Goal: Register for event/course

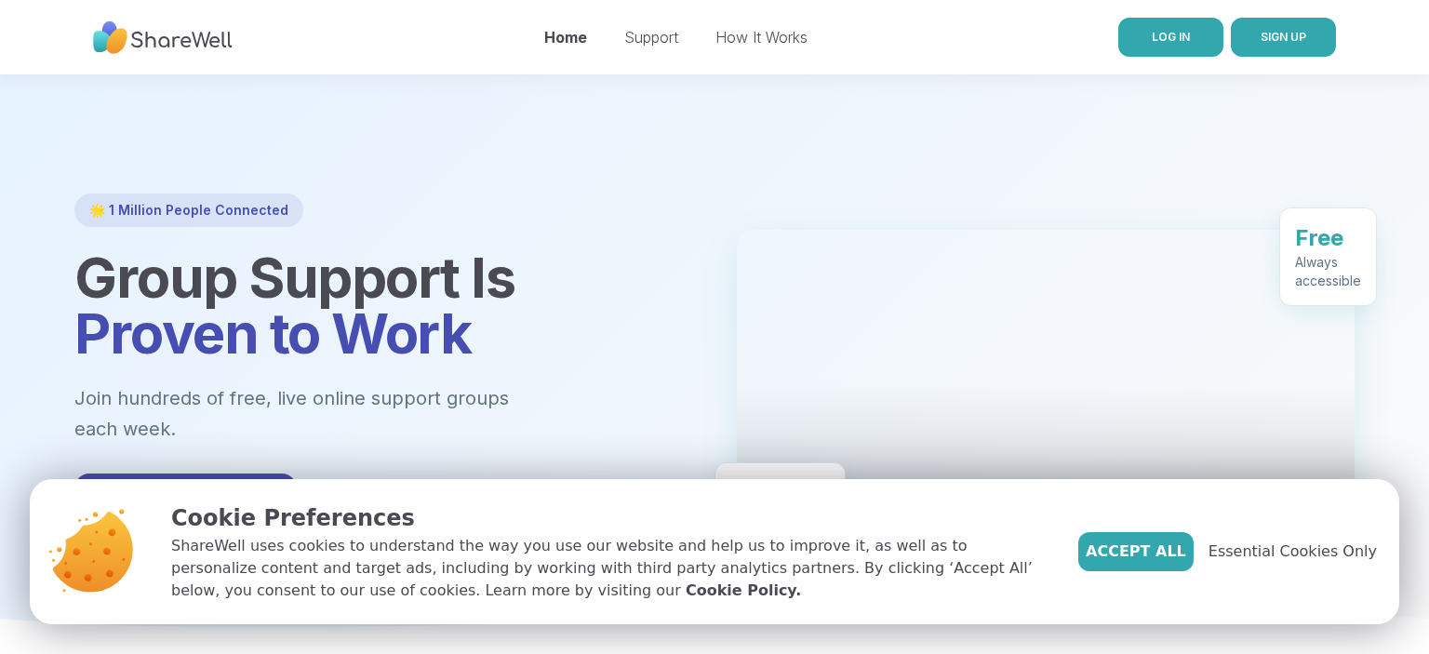
click at [1168, 43] on span "LOG IN" at bounding box center [1171, 37] width 38 height 14
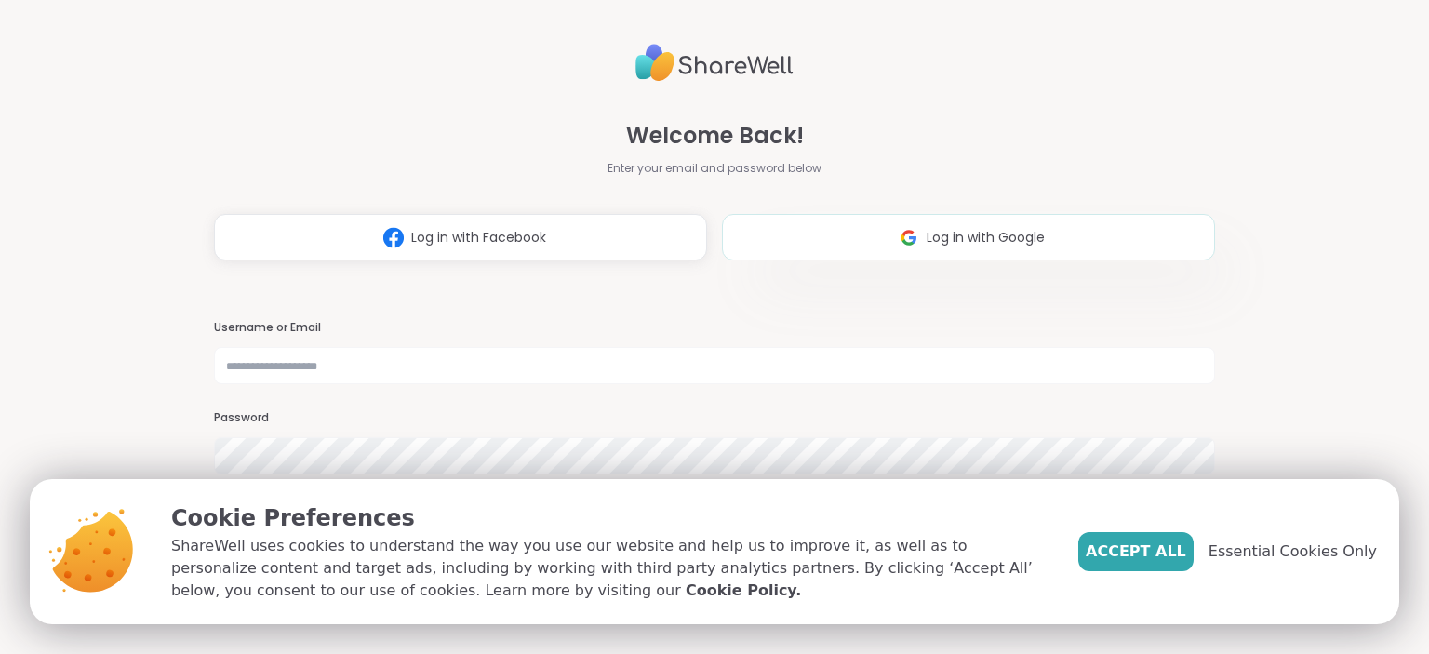
click at [998, 214] on button "Log in with Google" at bounding box center [968, 237] width 493 height 47
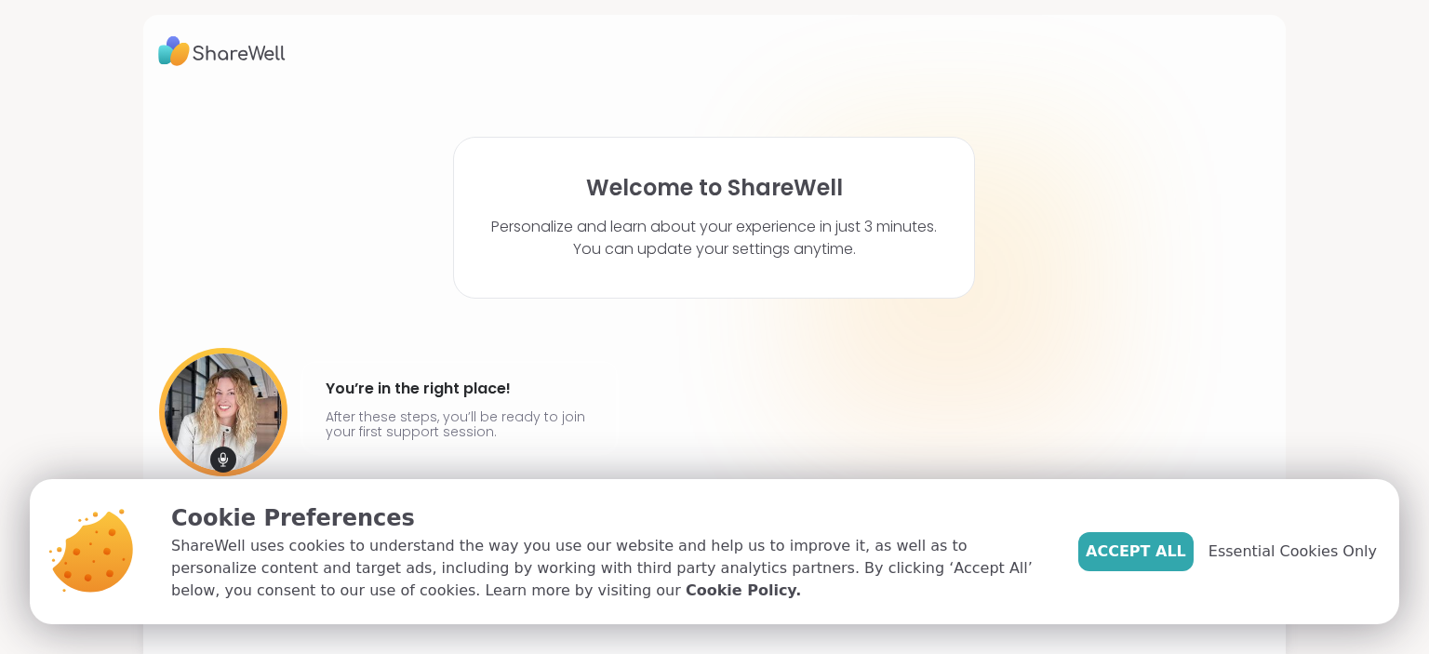
click at [1163, 555] on span "Accept All" at bounding box center [1136, 551] width 100 height 22
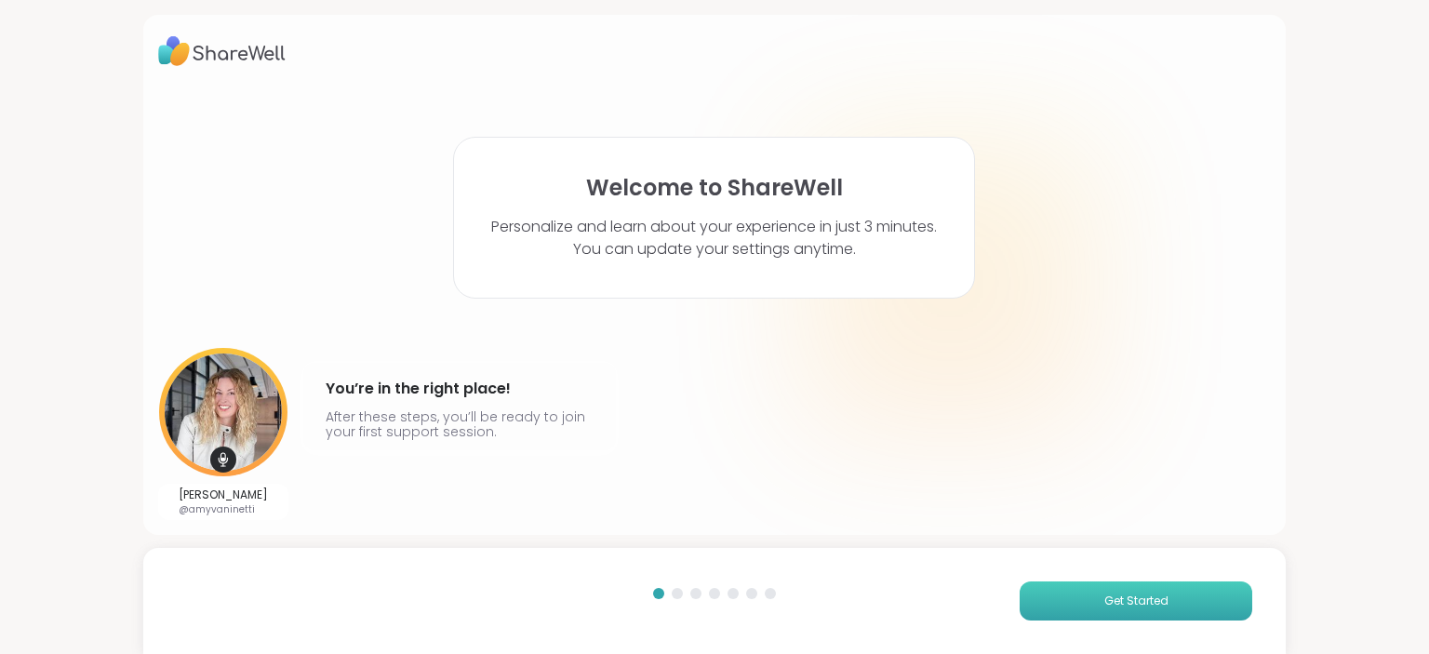
click at [1099, 618] on button "Get Started" at bounding box center [1135, 600] width 233 height 39
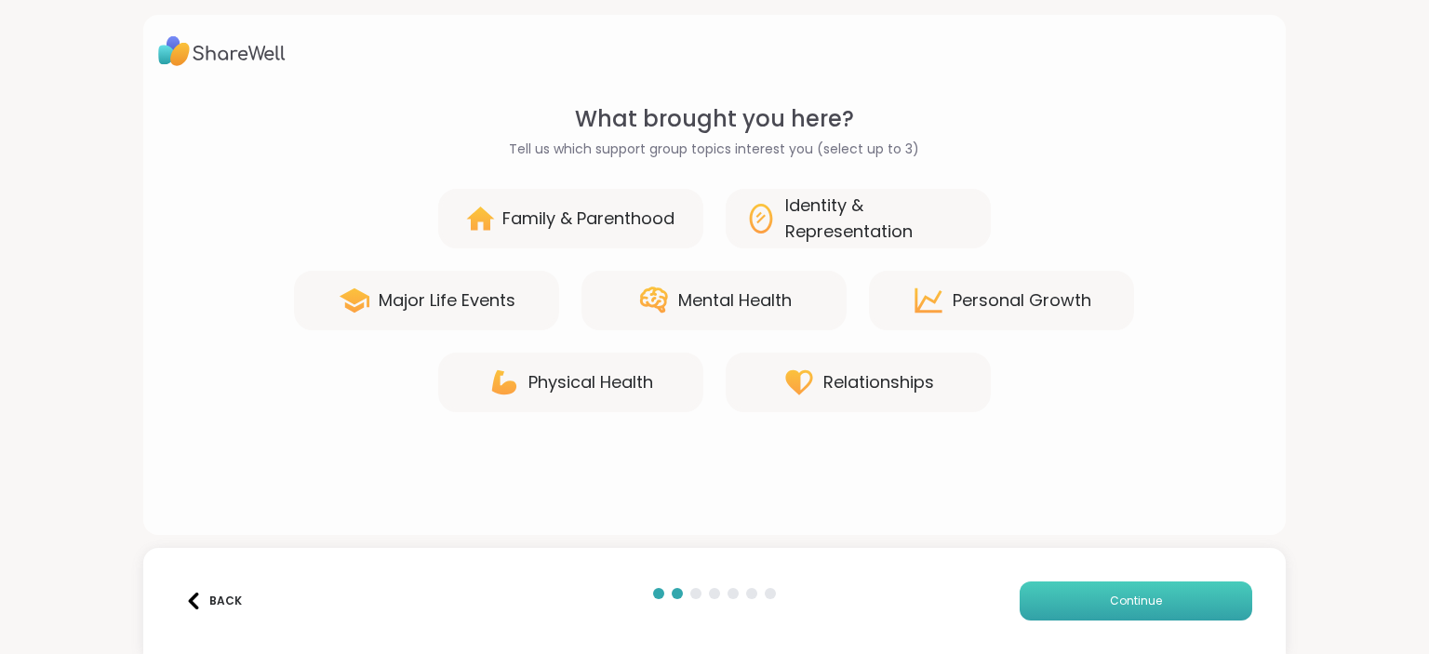
click at [1096, 612] on button "Continue" at bounding box center [1135, 600] width 233 height 39
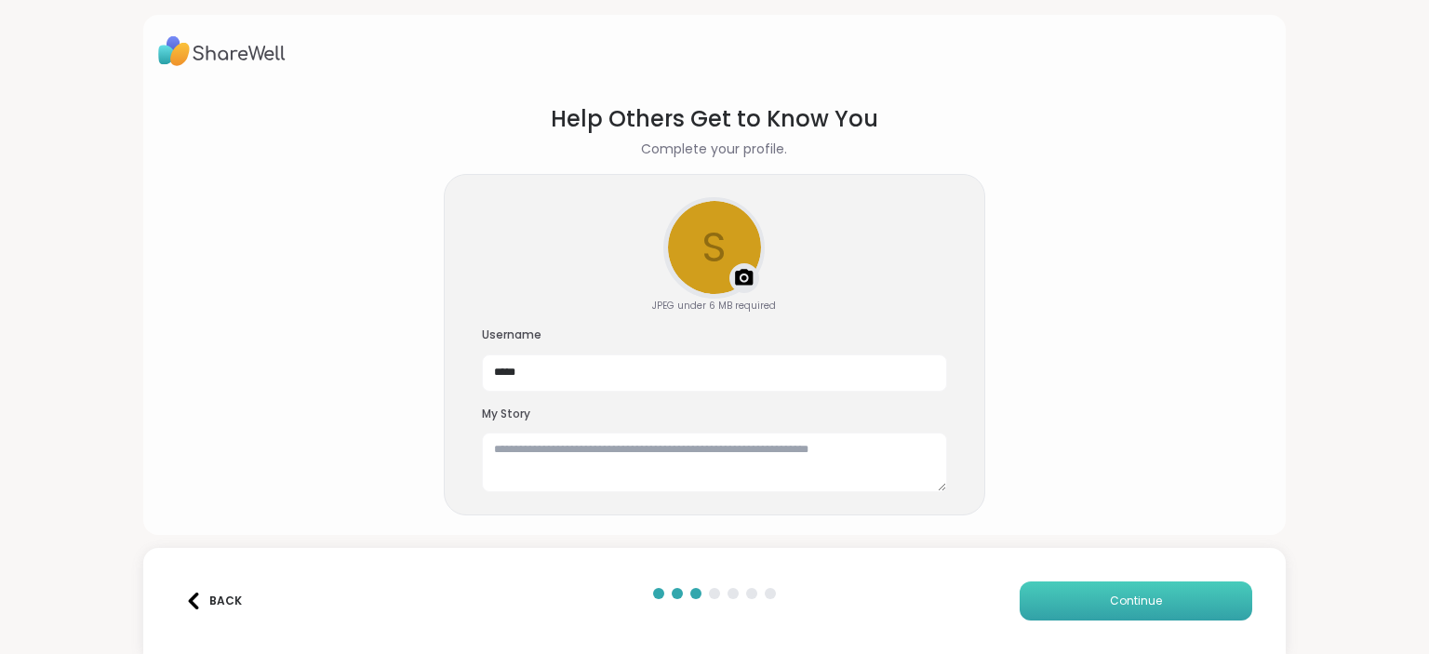
click at [1096, 612] on button "Continue" at bounding box center [1135, 600] width 233 height 39
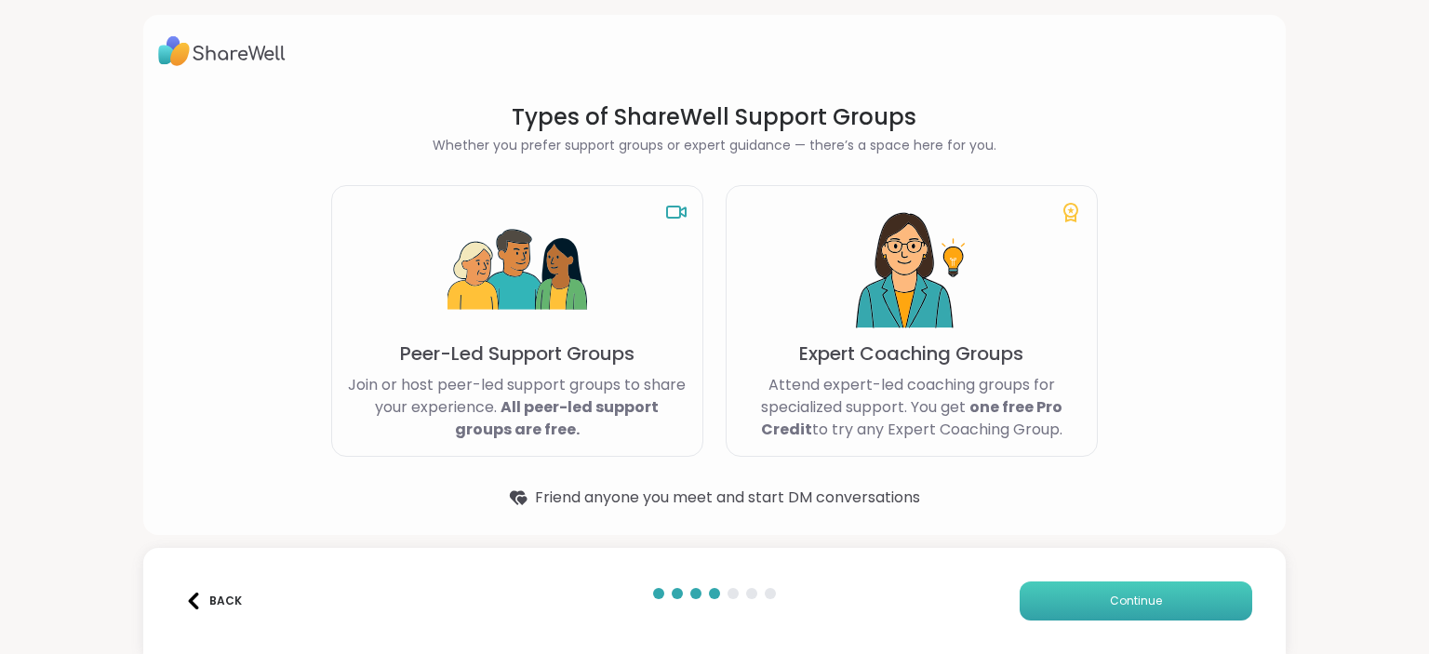
click at [1093, 604] on button "Continue" at bounding box center [1135, 600] width 233 height 39
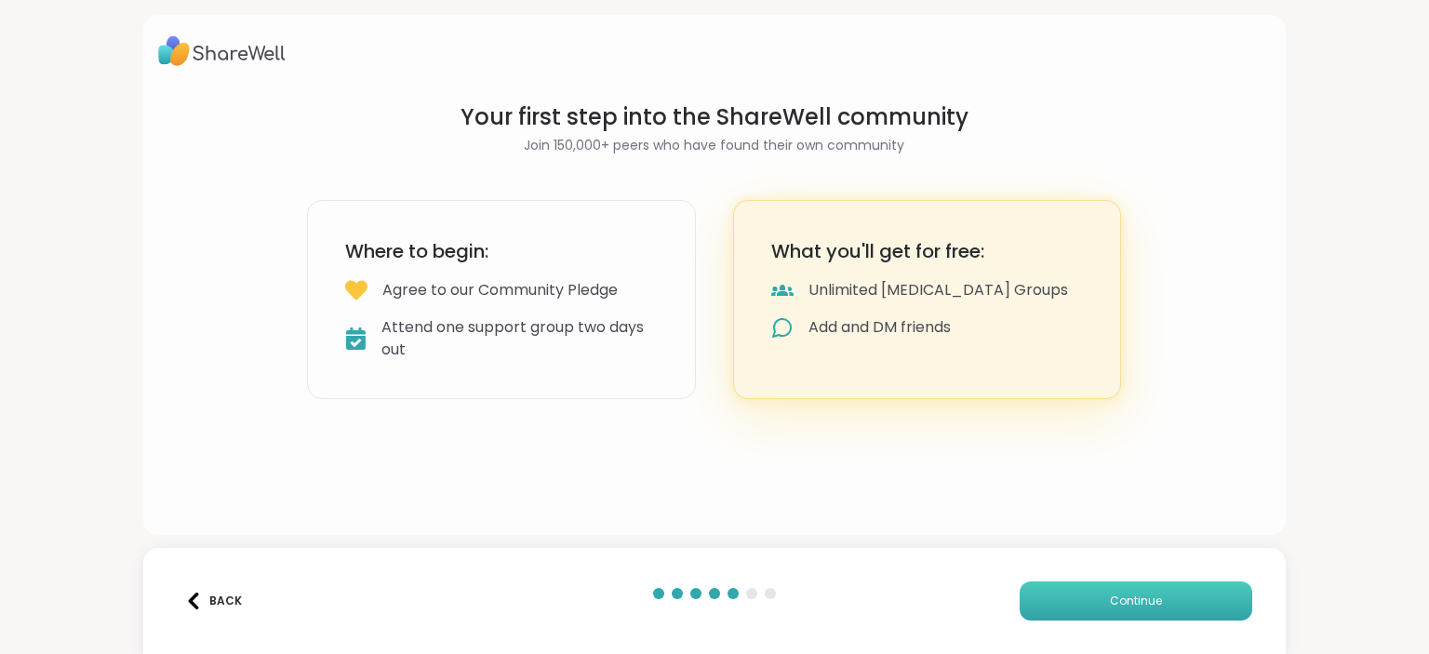
click at [1093, 604] on button "Continue" at bounding box center [1135, 600] width 233 height 39
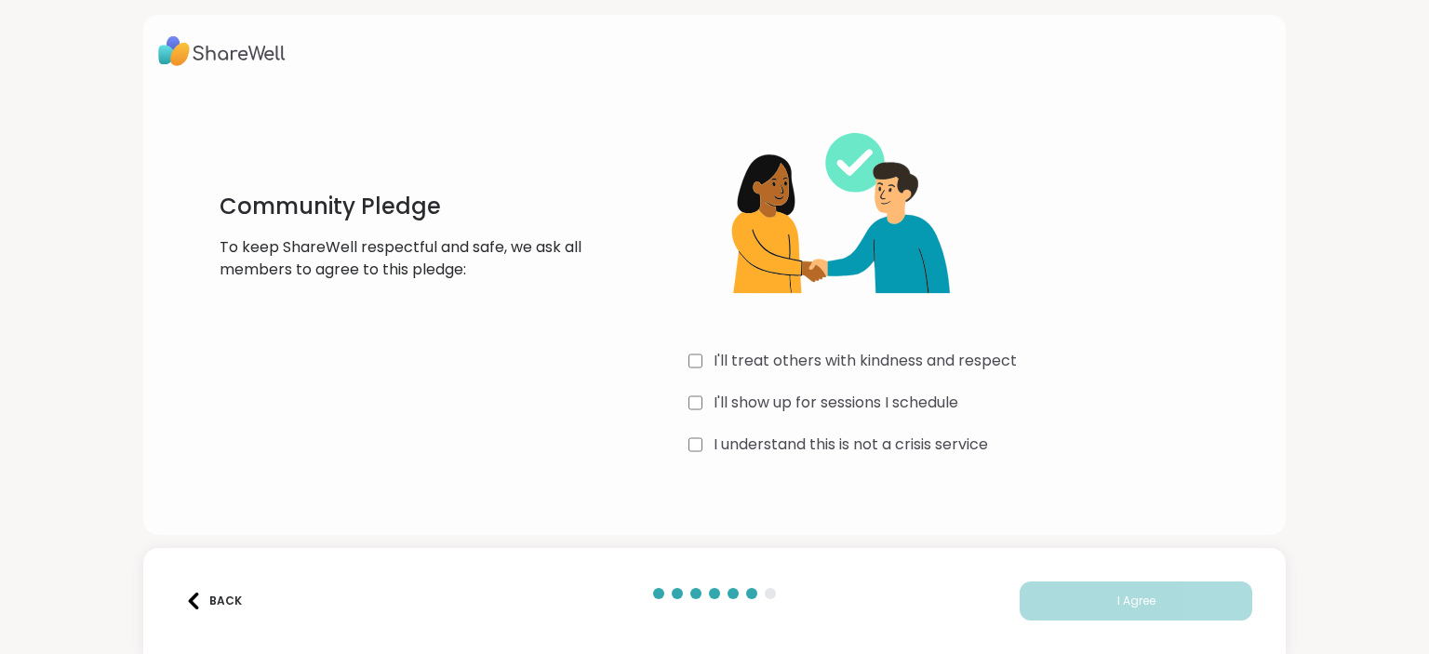
click at [763, 408] on label "I'll show up for sessions I schedule" at bounding box center [835, 403] width 245 height 22
click at [776, 449] on label "I understand this is not a crisis service" at bounding box center [850, 444] width 274 height 22
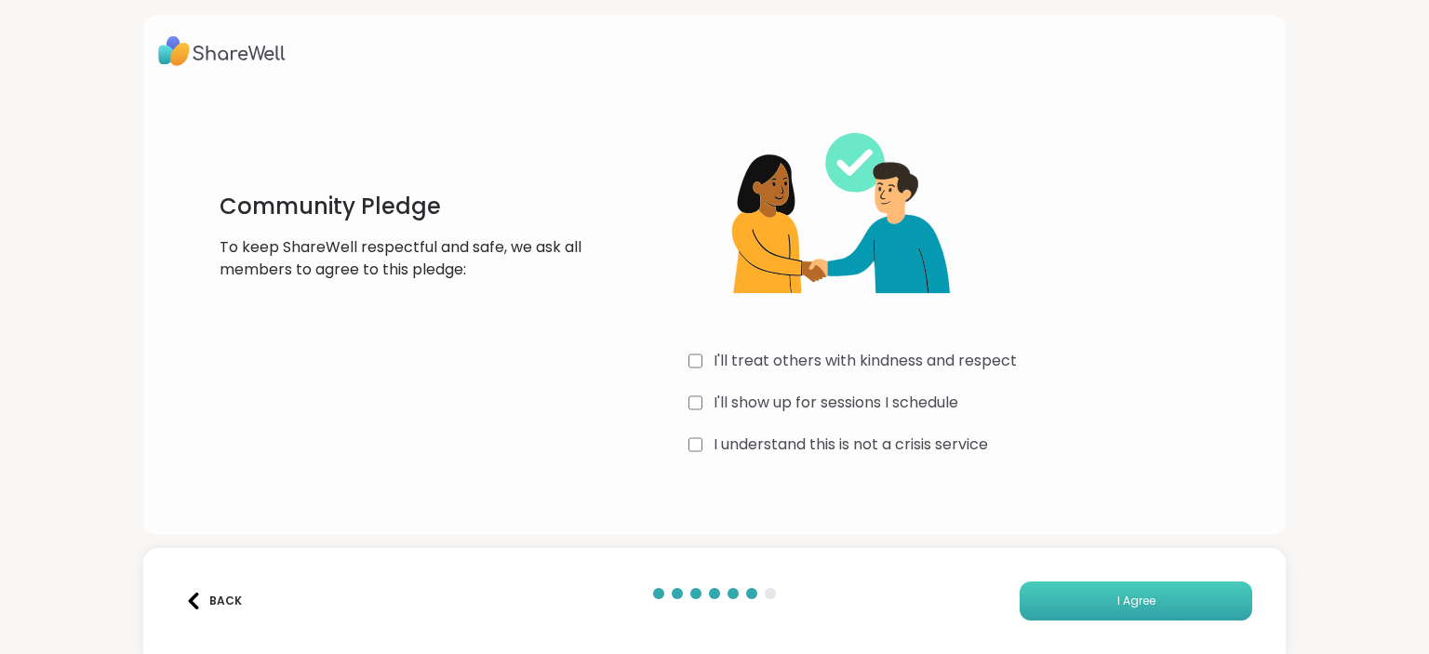
click at [1079, 603] on button "I Agree" at bounding box center [1135, 600] width 233 height 39
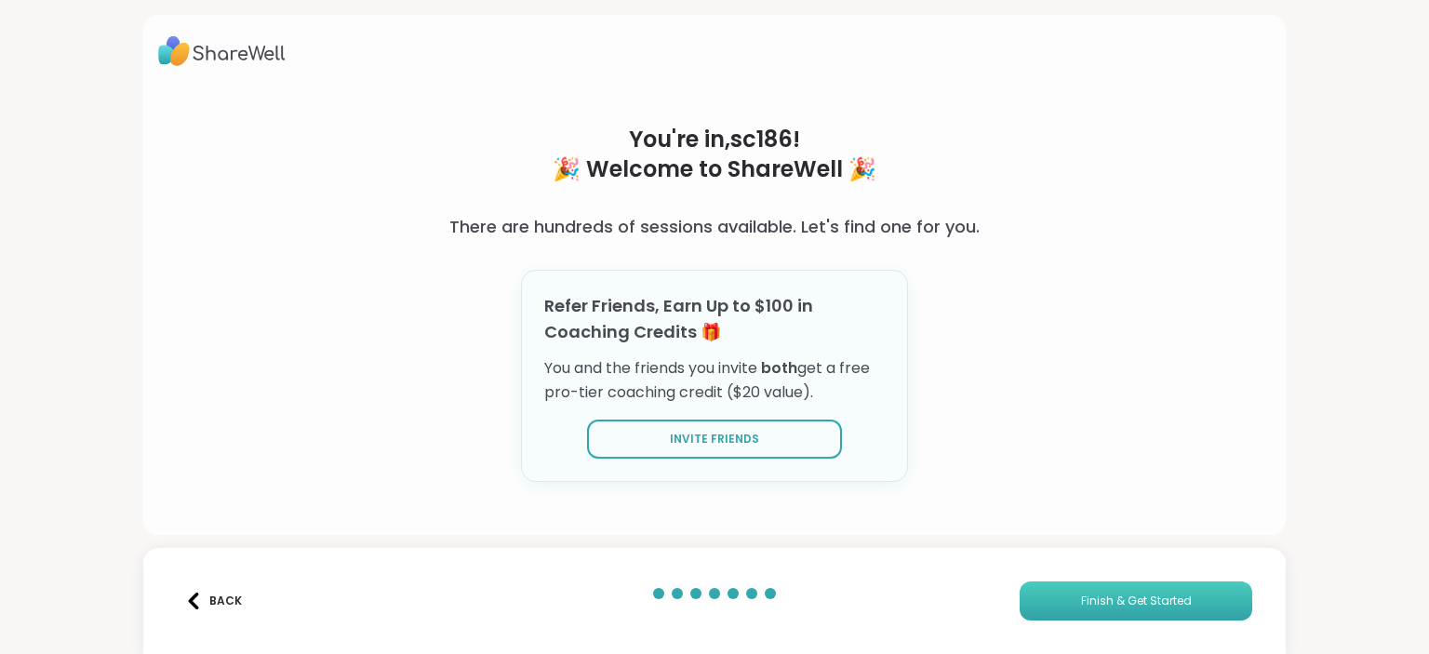
click at [1079, 603] on button "Finish & Get Started" at bounding box center [1135, 600] width 233 height 39
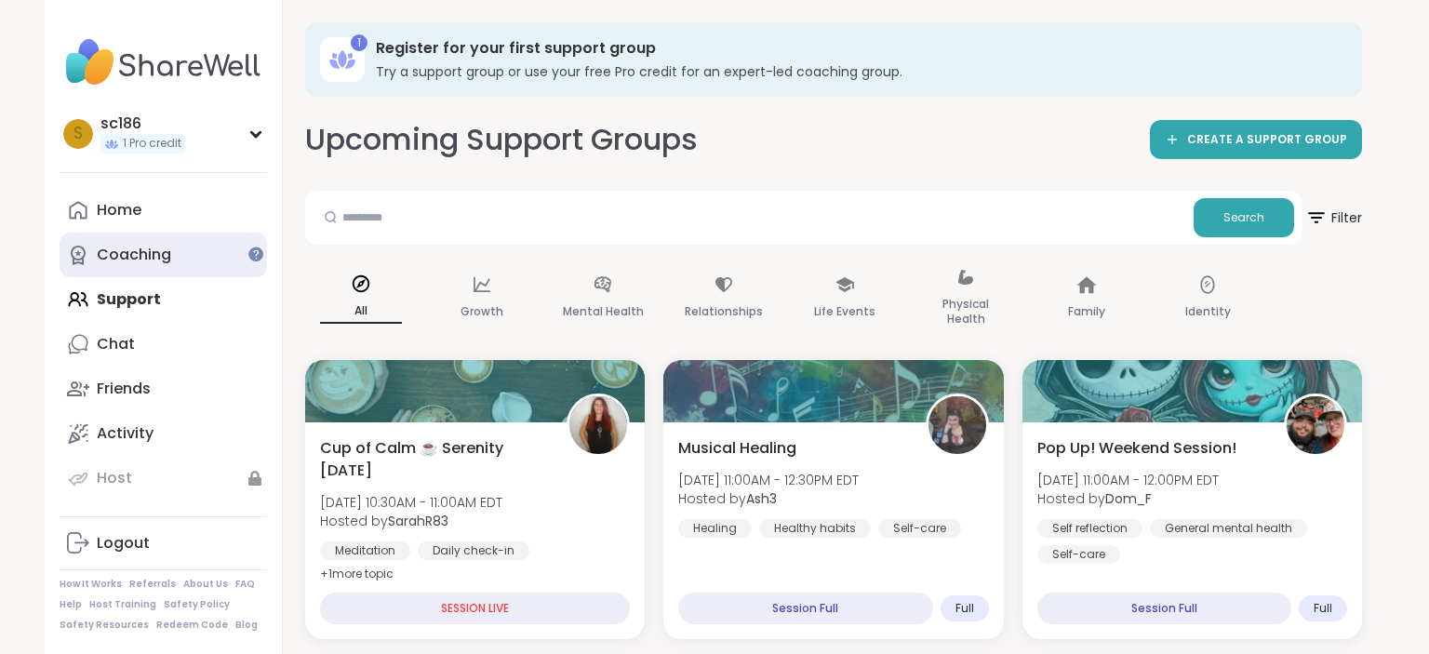
click at [142, 251] on div "Coaching" at bounding box center [134, 255] width 74 height 20
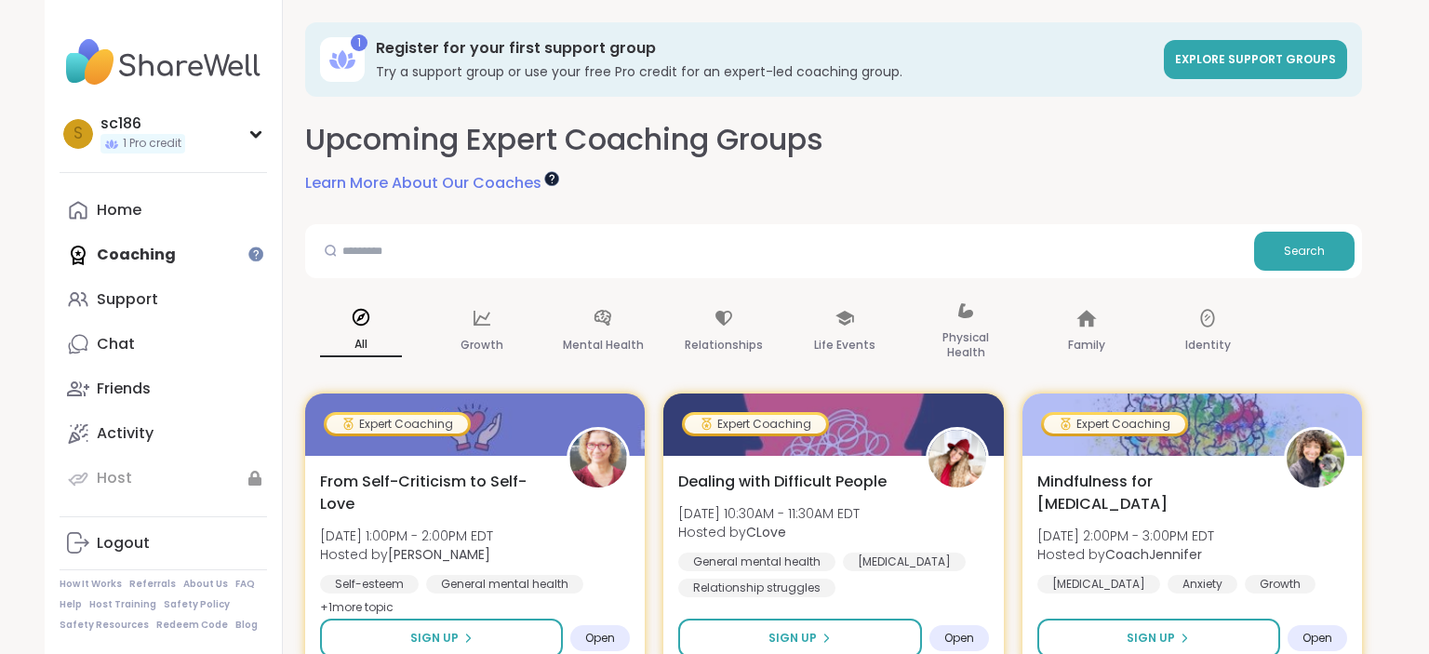
click at [554, 178] on div at bounding box center [551, 178] width 15 height 15
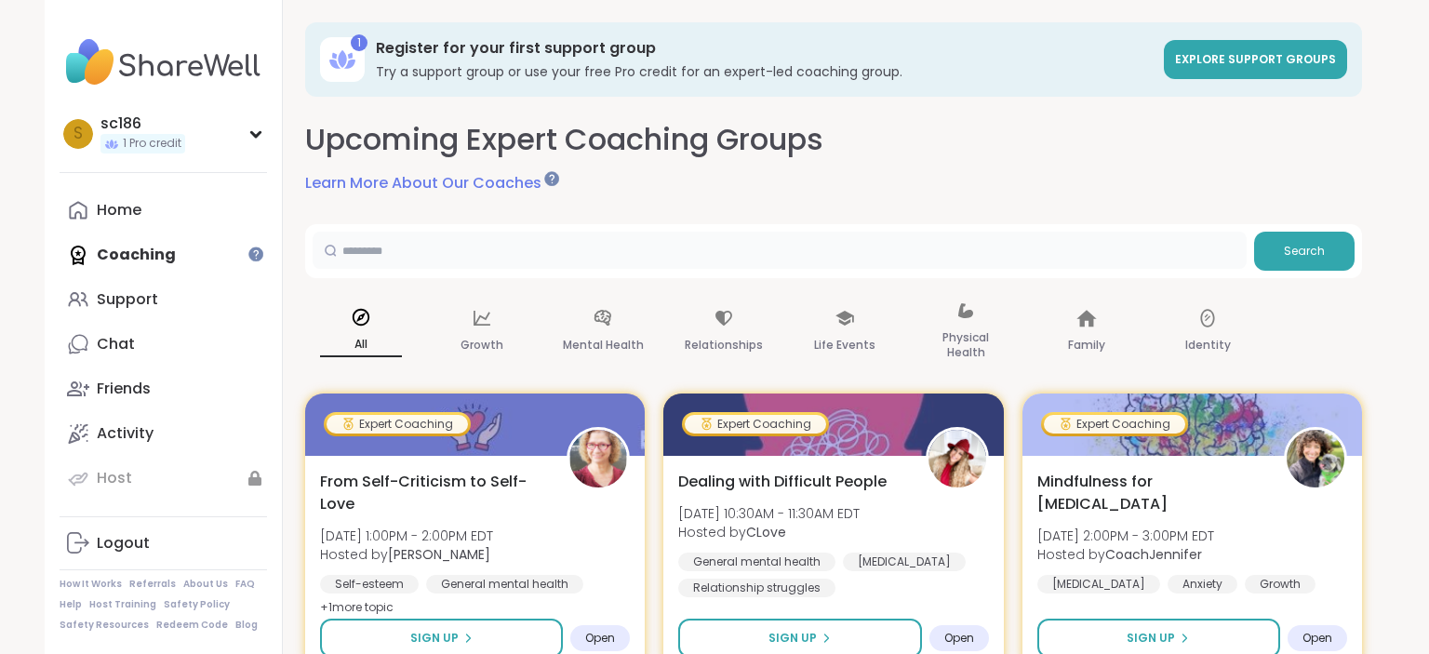
click at [536, 237] on input "text" at bounding box center [780, 250] width 934 height 37
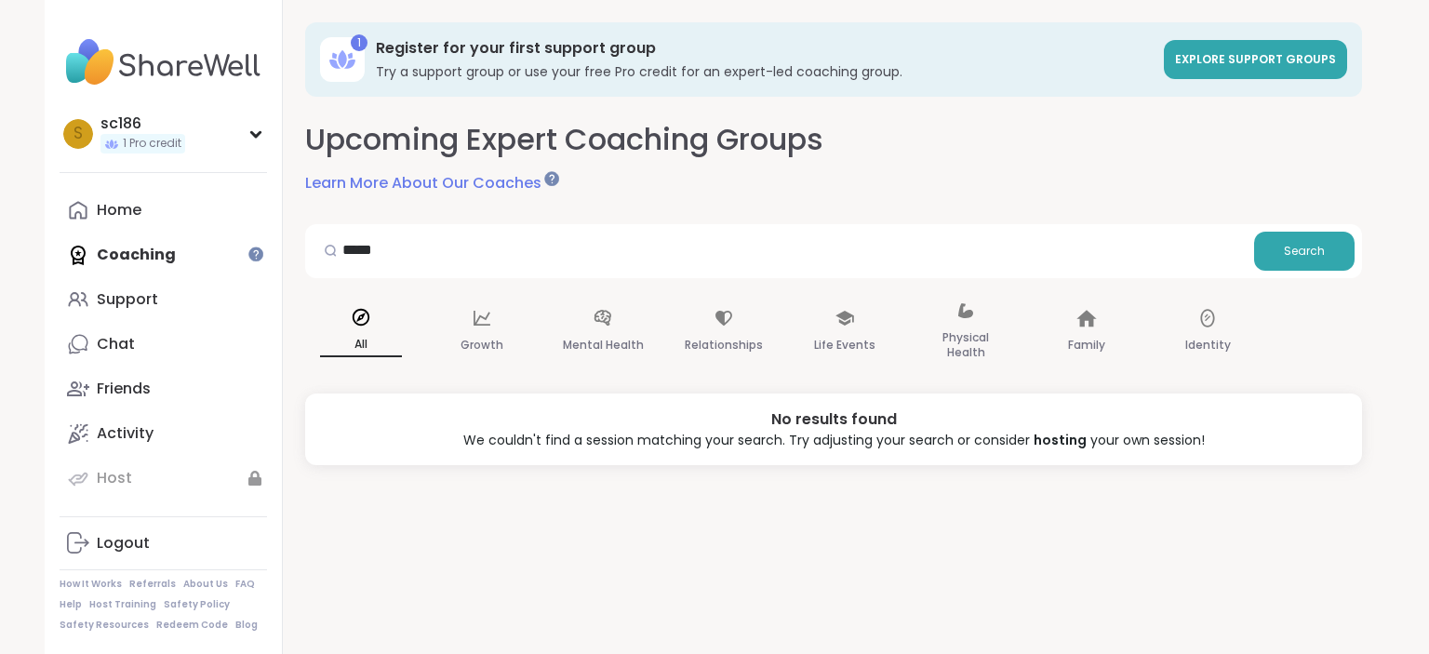
drag, startPoint x: 1018, startPoint y: 273, endPoint x: 772, endPoint y: 266, distance: 245.7
click at [772, 266] on div "***** Search" at bounding box center [833, 251] width 1057 height 54
click at [801, 251] on input "*****" at bounding box center [780, 250] width 934 height 37
type input "*"
click at [206, 221] on link "Home" at bounding box center [163, 210] width 207 height 45
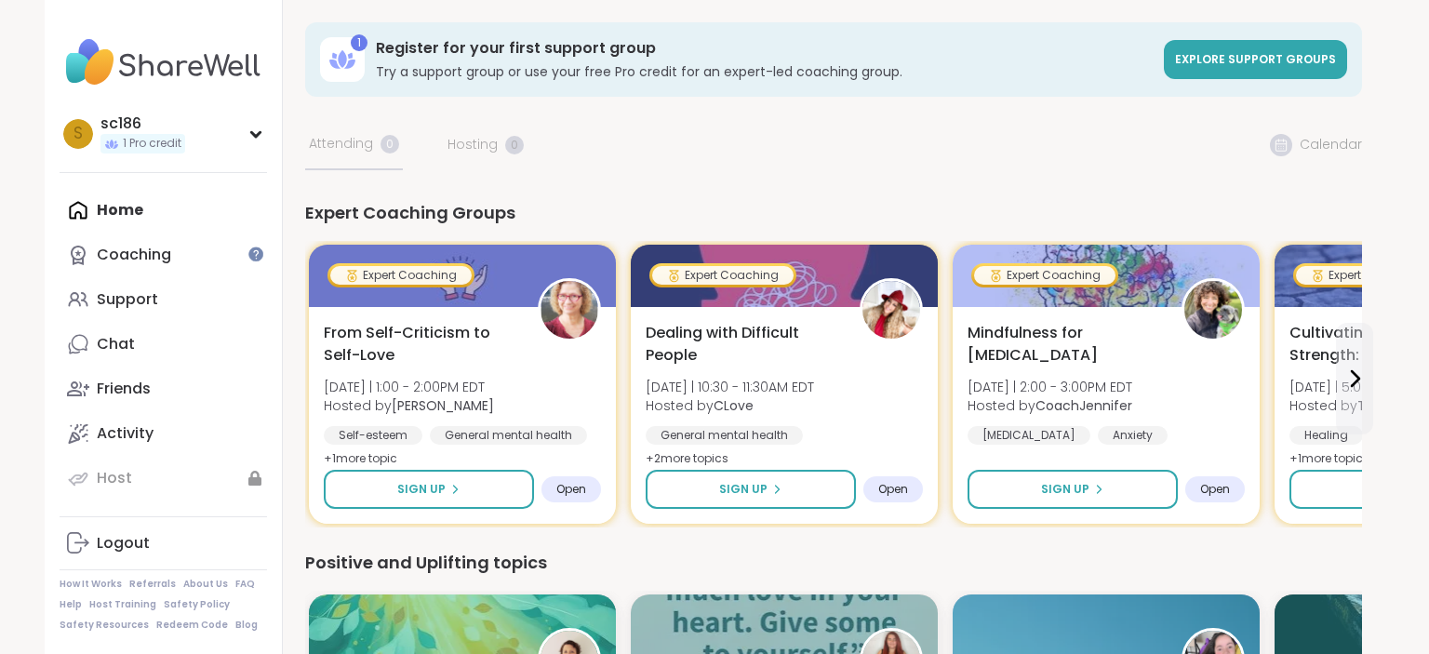
click at [1283, 47] on link "Explore support groups" at bounding box center [1255, 59] width 183 height 39
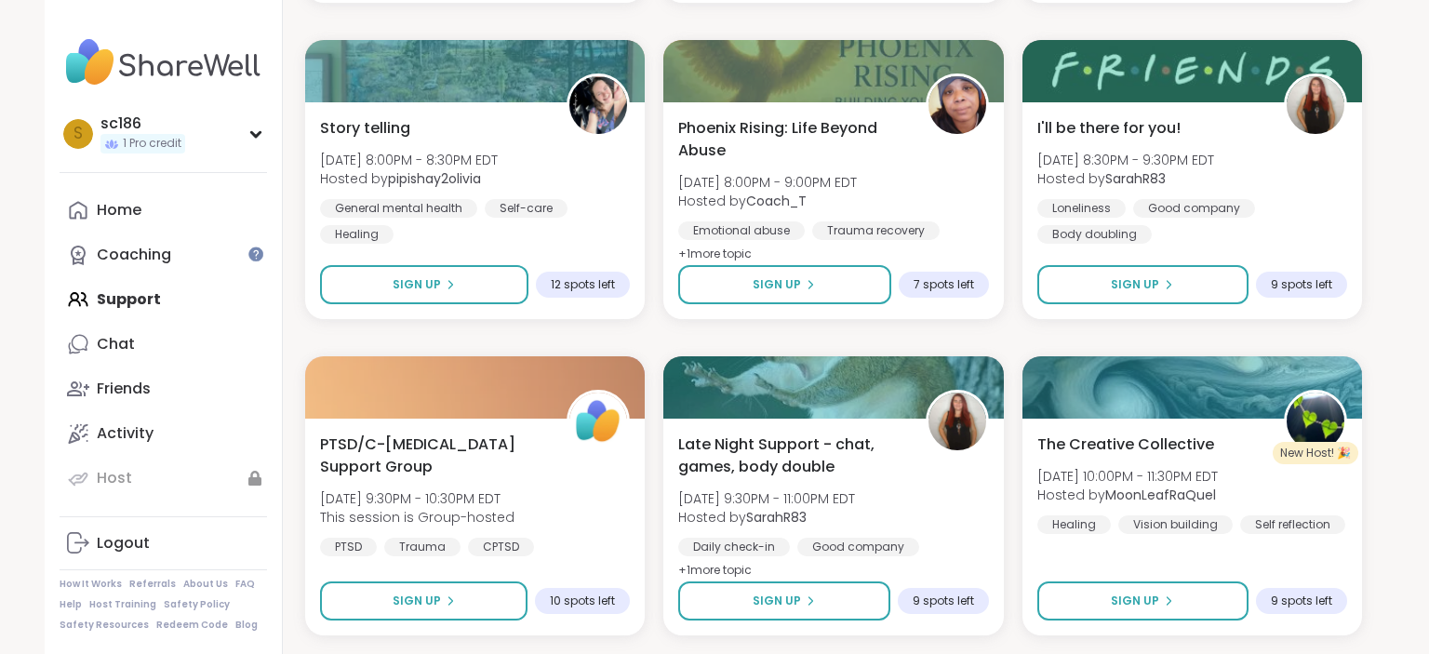
scroll to position [3539, 0]
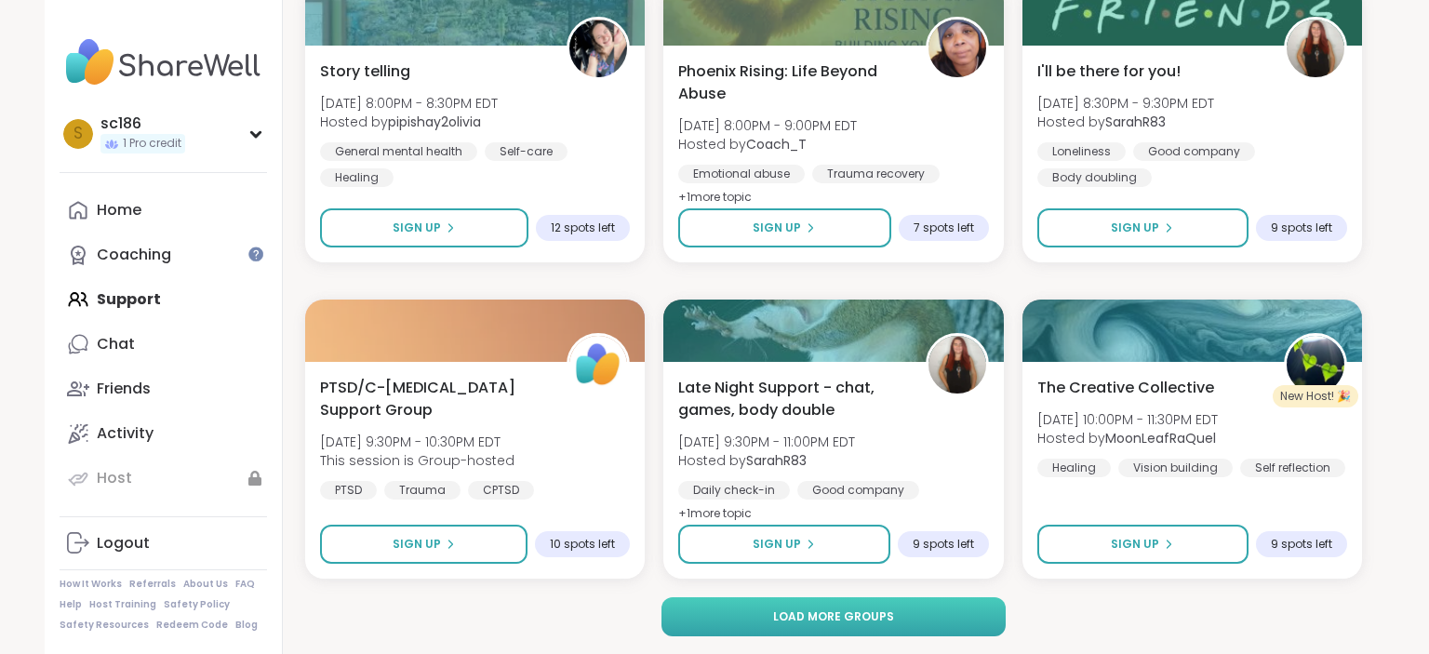
click at [846, 625] on button "Load more groups" at bounding box center [833, 616] width 345 height 39
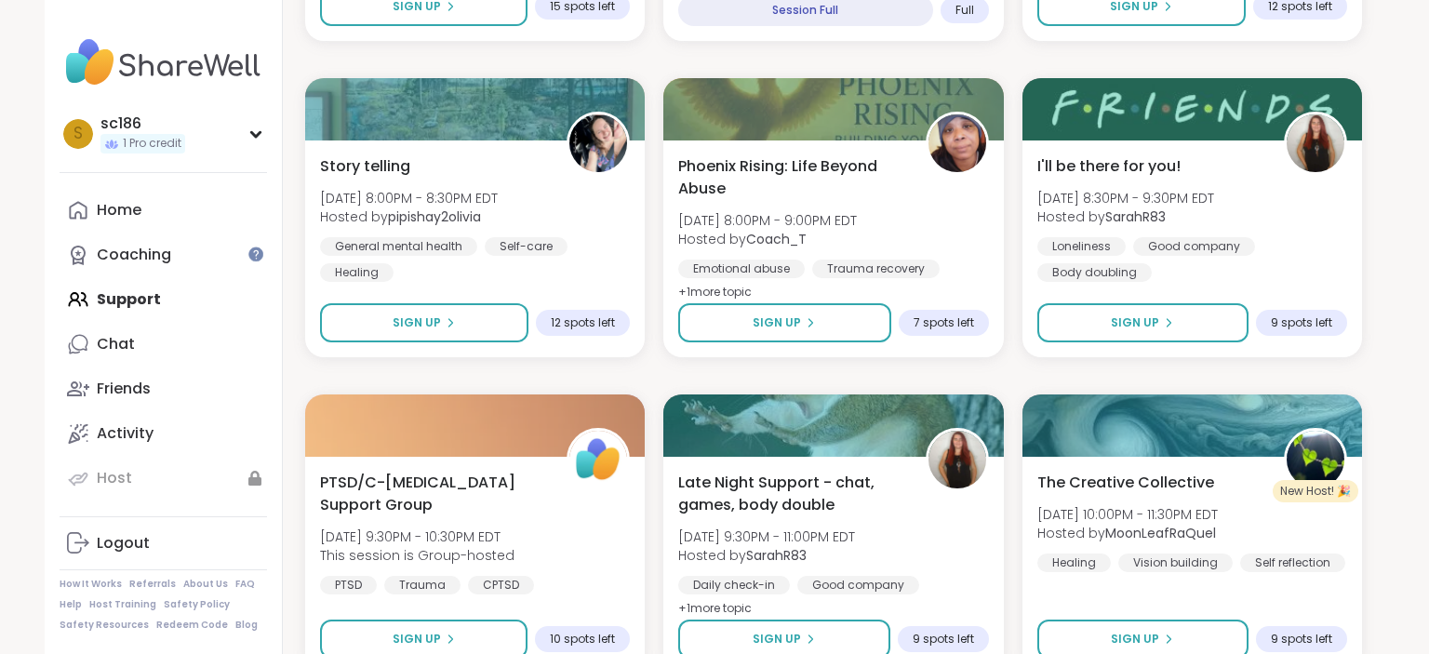
scroll to position [3483, 0]
